Goal: Task Accomplishment & Management: Use online tool/utility

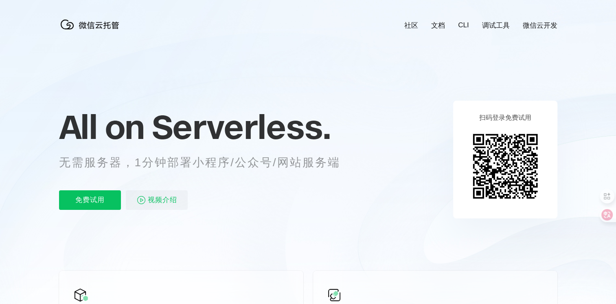
scroll to position [0, 1447]
click at [93, 203] on p "免费试用" at bounding box center [90, 200] width 62 height 20
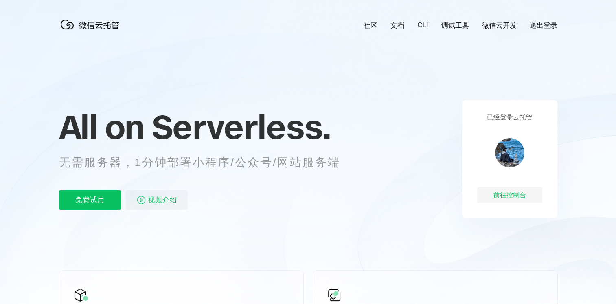
scroll to position [0, 1447]
click at [75, 202] on p "免费试用" at bounding box center [90, 200] width 62 height 20
click at [111, 202] on p "免费试用" at bounding box center [90, 200] width 62 height 20
click at [497, 188] on div "前往控制台" at bounding box center [509, 195] width 65 height 16
